Goal: Transaction & Acquisition: Purchase product/service

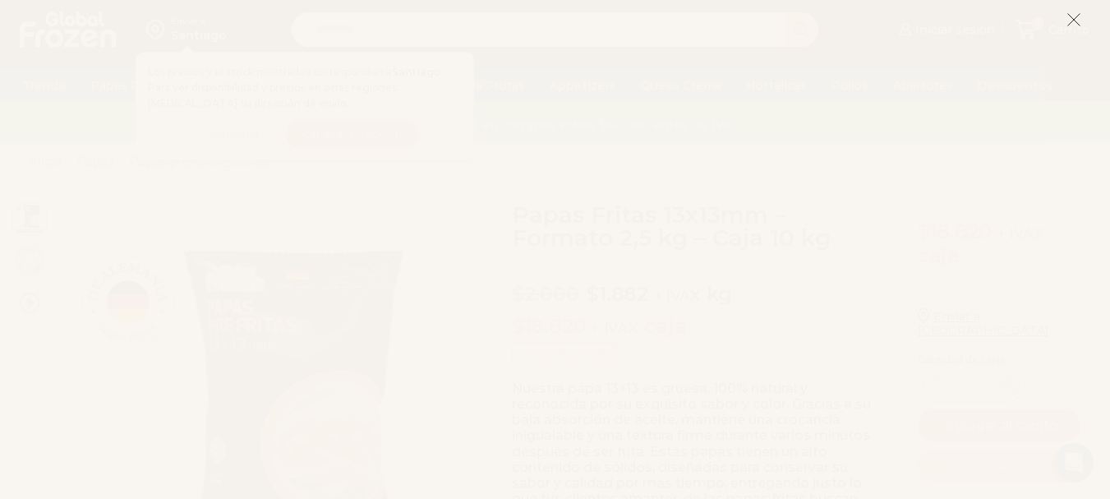
click at [1073, 21] on icon at bounding box center [1074, 19] width 15 height 15
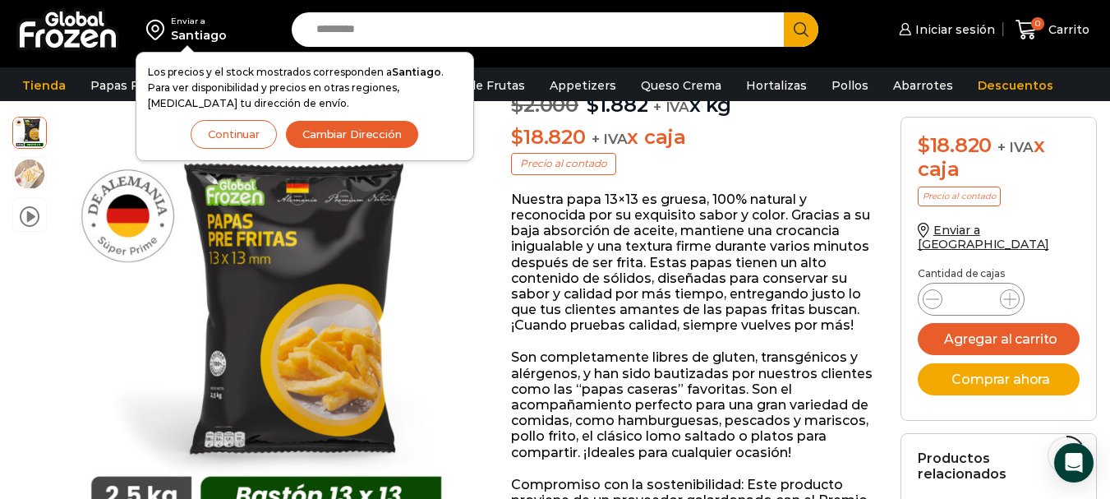
scroll to position [496, 0]
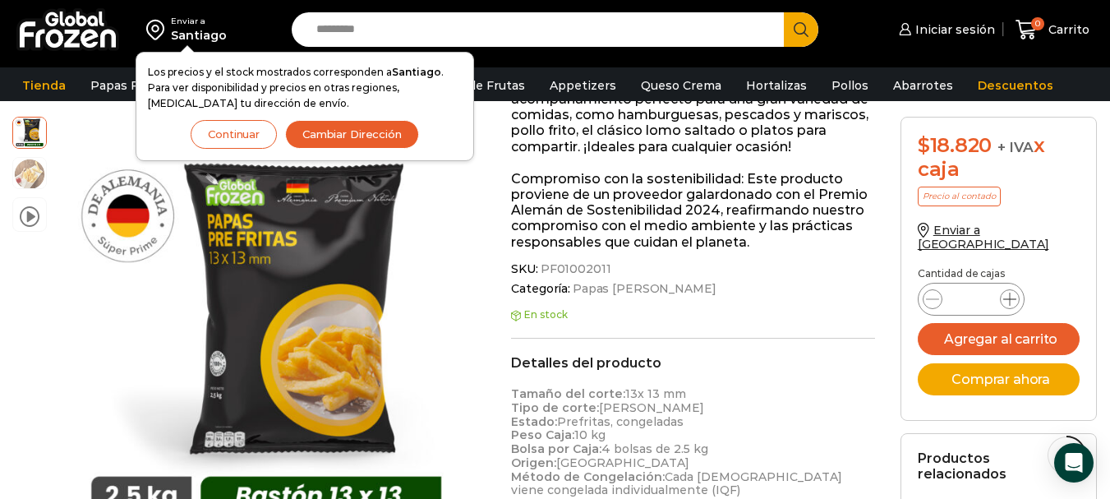
click at [1013, 289] on span at bounding box center [1010, 299] width 20 height 20
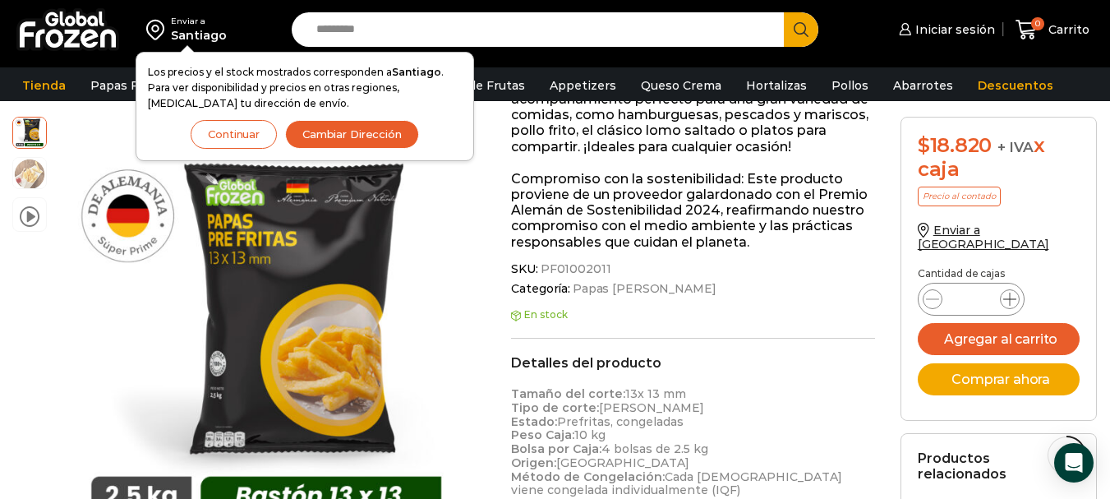
click at [1013, 289] on span at bounding box center [1010, 299] width 20 height 20
type input "**"
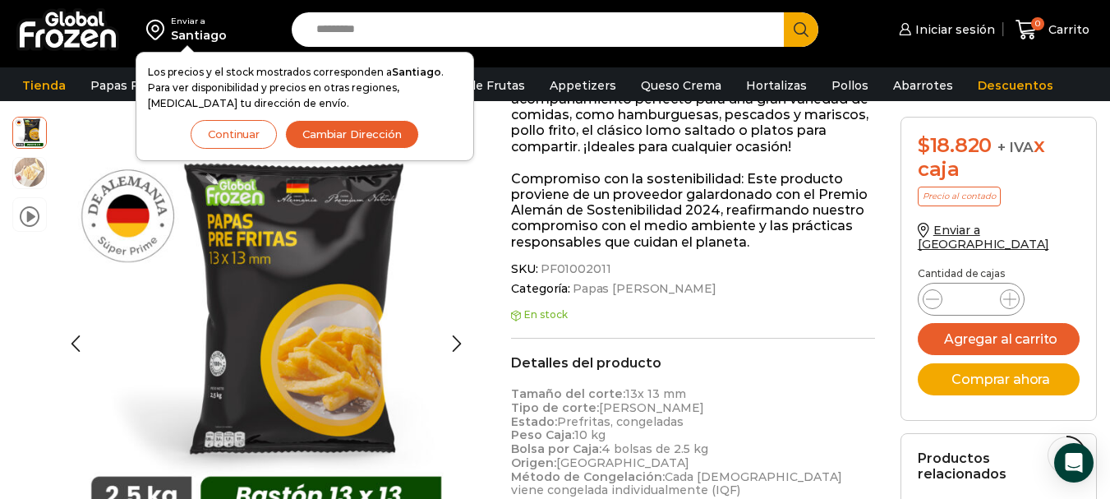
click at [30, 160] on img at bounding box center [29, 171] width 33 height 33
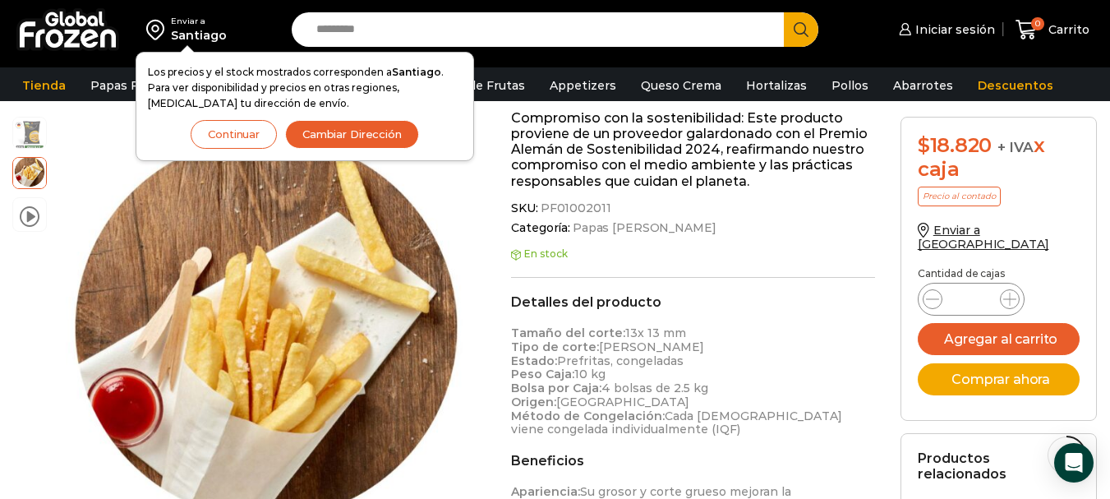
scroll to position [571, 0]
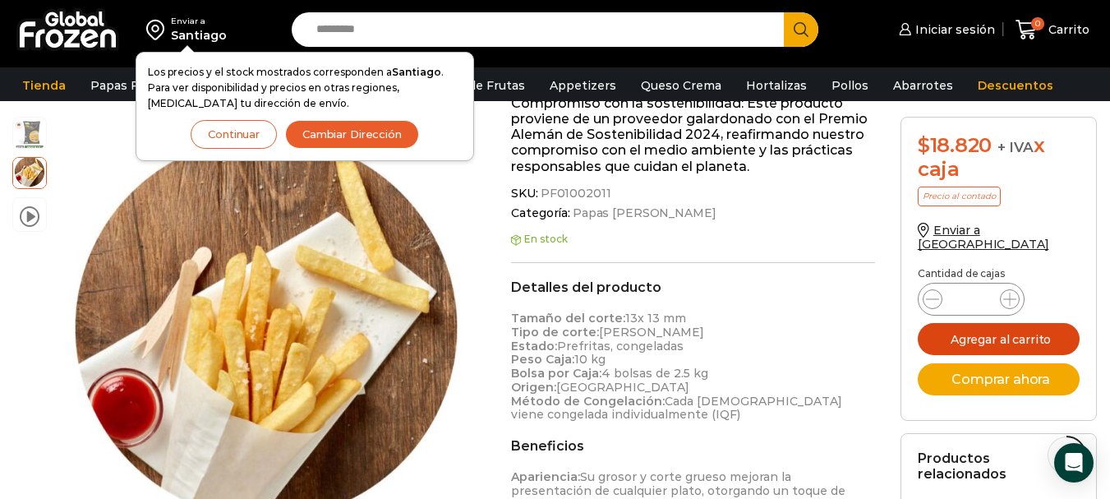
click at [993, 329] on button "Agregar al carrito" at bounding box center [999, 339] width 163 height 32
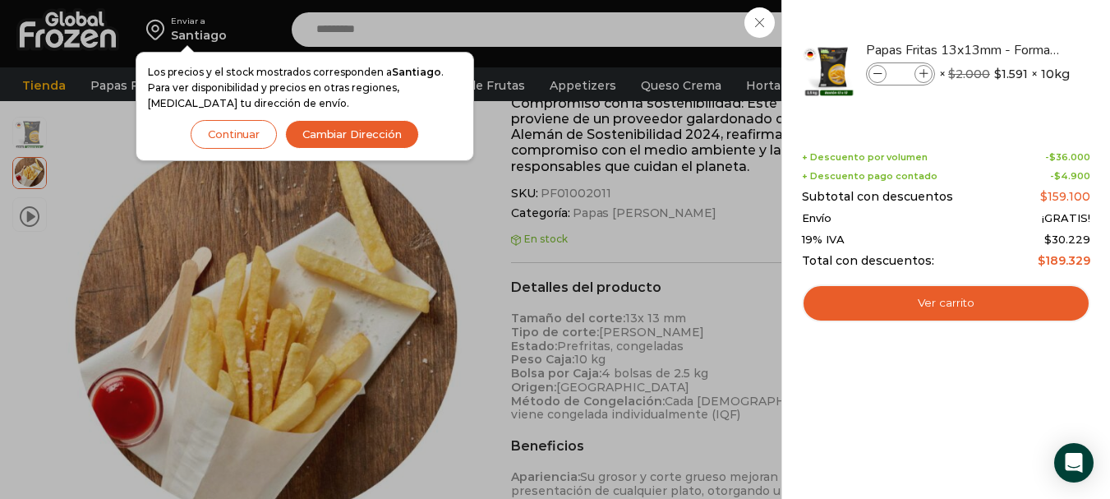
click at [223, 129] on button "Continuar" at bounding box center [234, 134] width 86 height 29
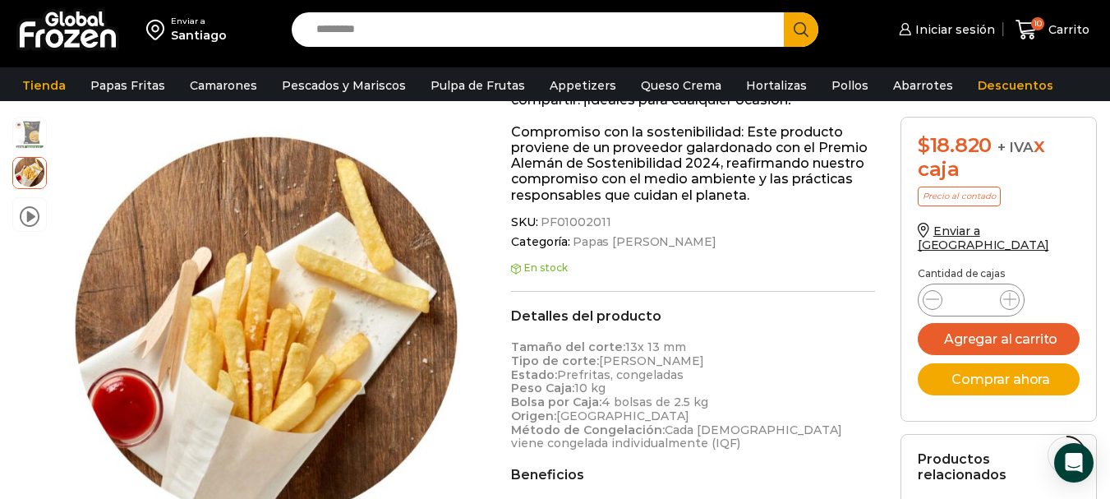
scroll to position [484, 0]
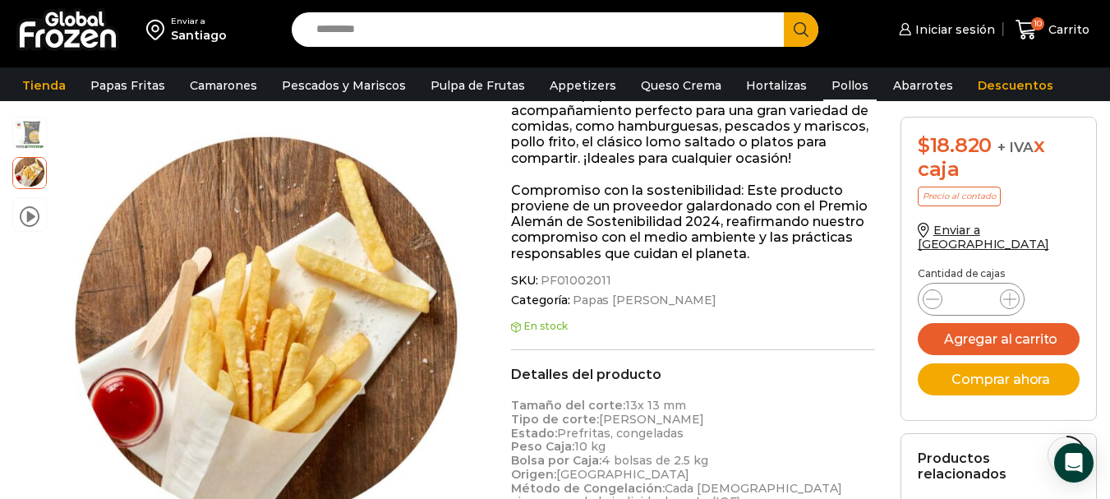
click at [839, 84] on link "Pollos" at bounding box center [850, 85] width 53 height 31
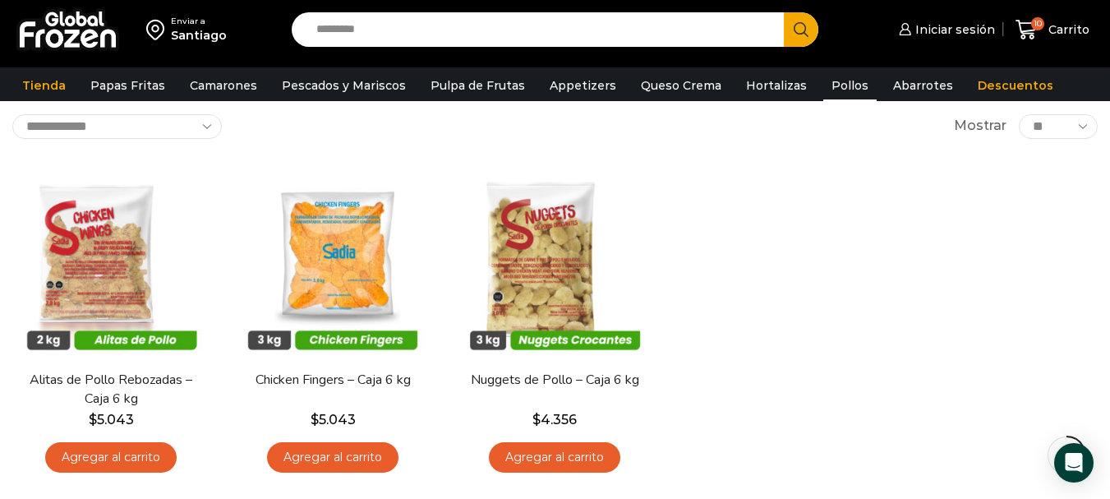
scroll to position [95, 0]
